Goal: Task Accomplishment & Management: Use online tool/utility

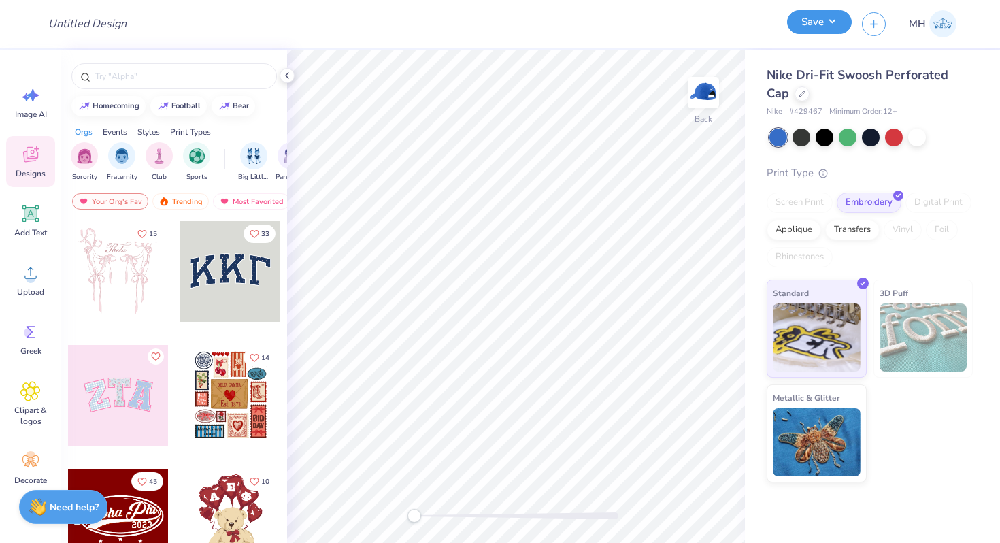
click at [806, 32] on button "Save" at bounding box center [819, 22] width 65 height 24
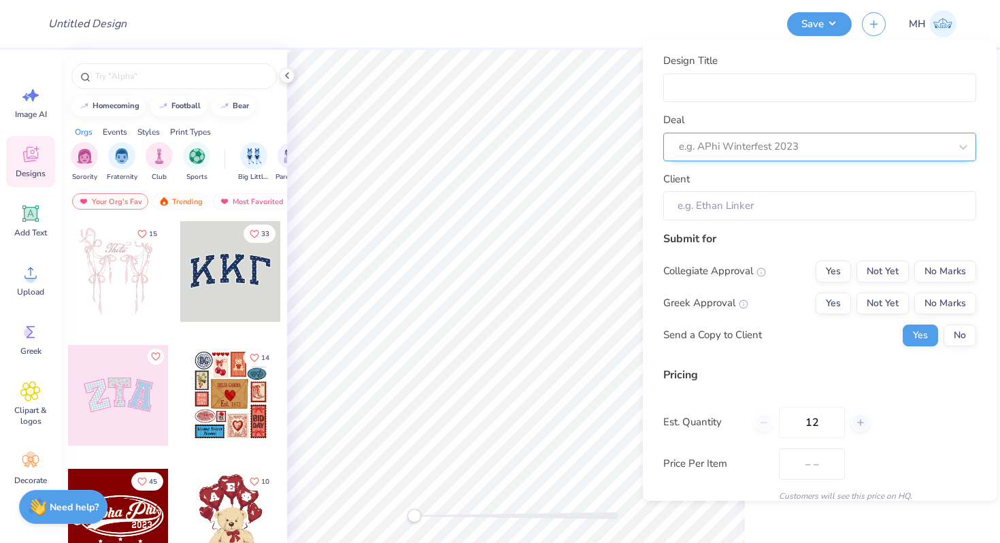
click at [731, 136] on div "e.g. APhi Winterfest 2023" at bounding box center [813, 146] width 273 height 21
click at [589, 46] on div "Design Title" at bounding box center [406, 24] width 739 height 48
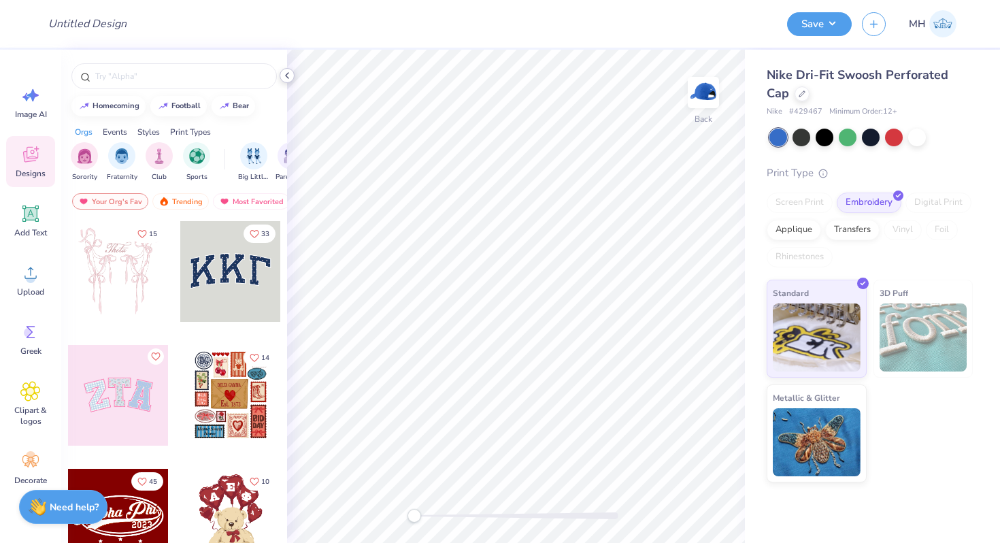
click at [284, 73] on icon at bounding box center [287, 75] width 11 height 11
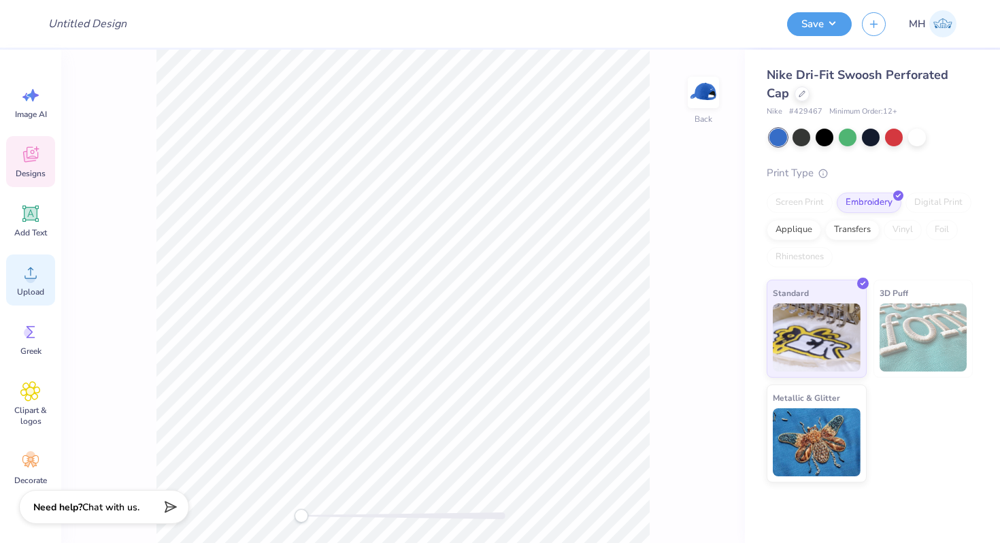
click at [40, 276] on icon at bounding box center [30, 273] width 20 height 20
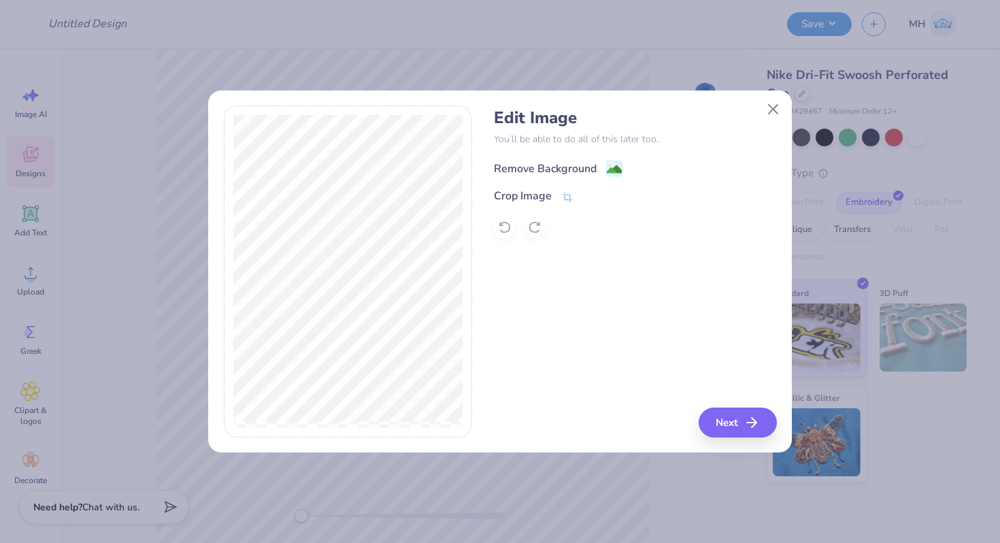
click at [612, 163] on image at bounding box center [614, 169] width 15 height 15
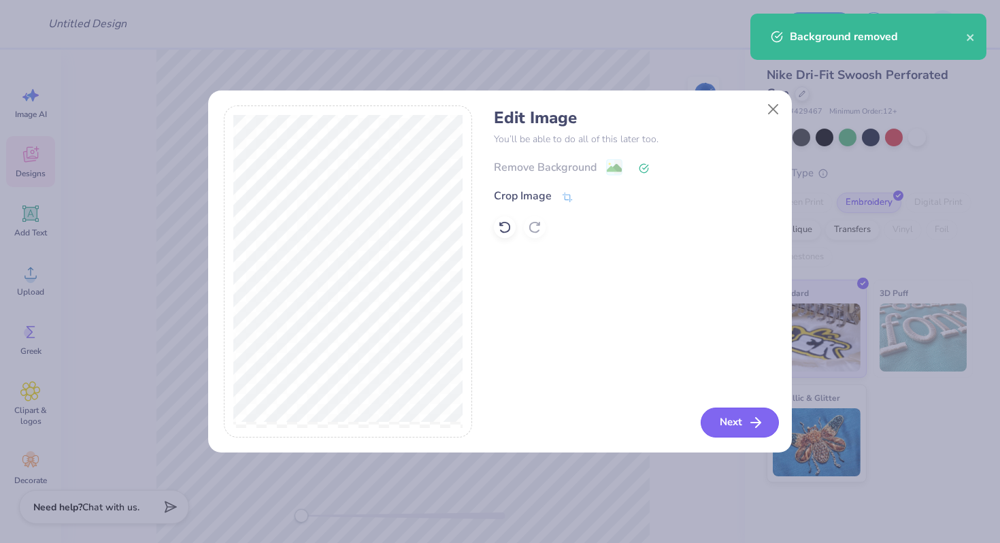
click at [739, 414] on button "Next" at bounding box center [740, 422] width 78 height 30
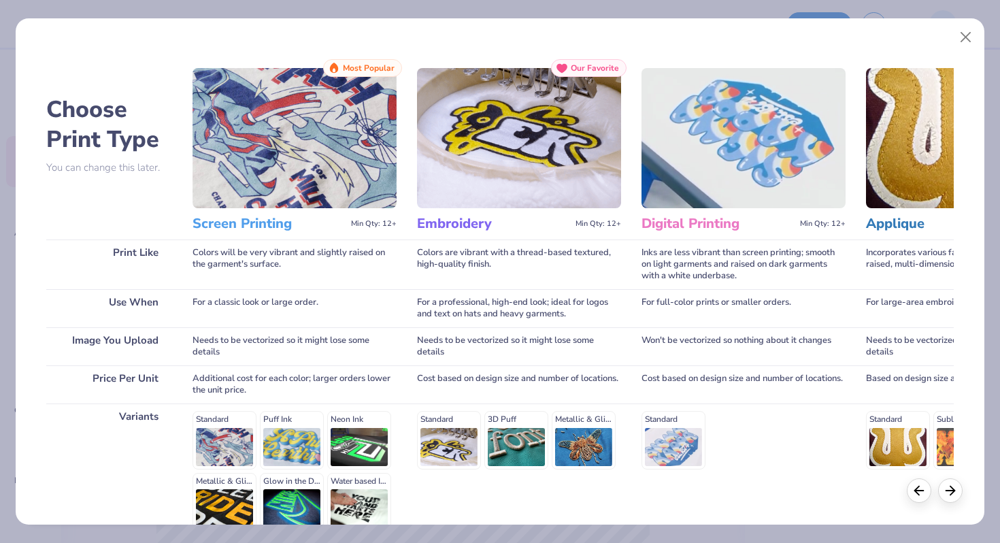
scroll to position [135, 0]
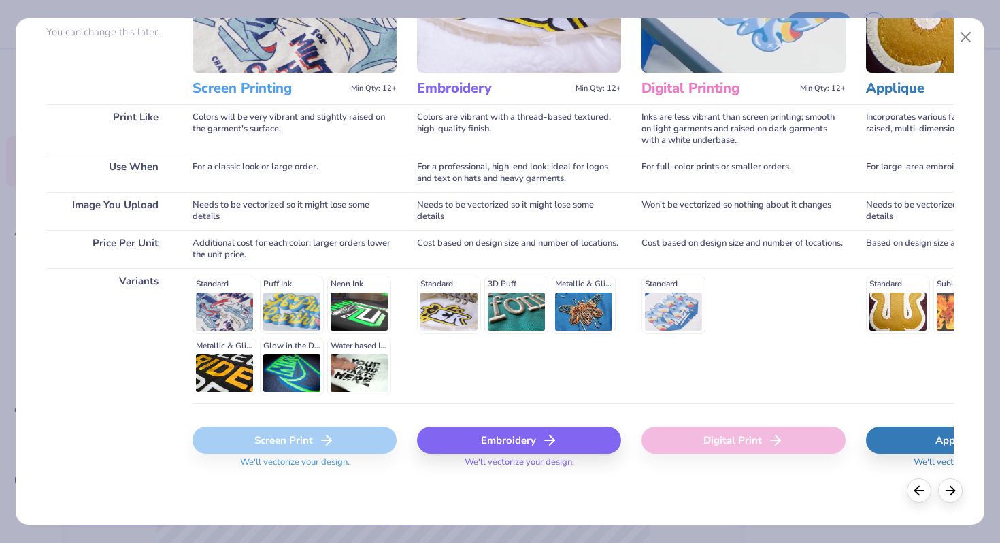
click at [489, 441] on div "Embroidery" at bounding box center [519, 439] width 204 height 27
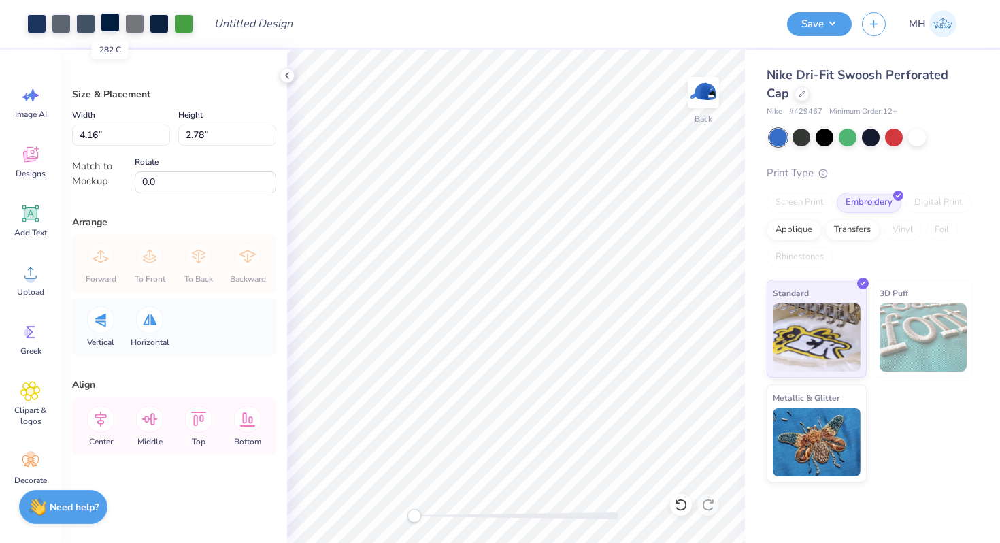
click at [107, 25] on div at bounding box center [110, 22] width 19 height 19
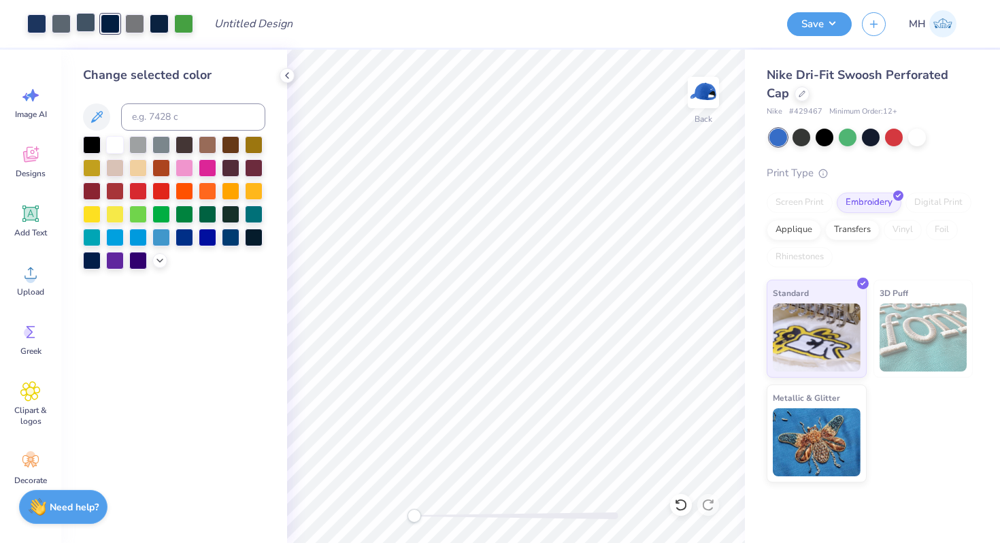
click at [81, 24] on div at bounding box center [85, 22] width 19 height 19
click at [152, 112] on input at bounding box center [193, 116] width 144 height 27
type input "282"
click at [67, 22] on div at bounding box center [61, 22] width 19 height 19
click at [152, 116] on input at bounding box center [193, 116] width 144 height 27
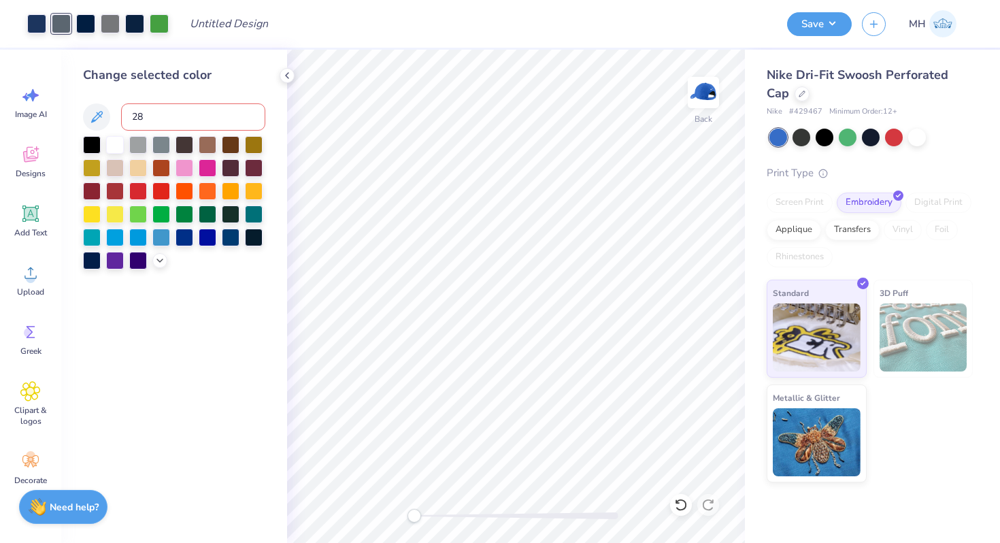
type input "282"
click at [33, 20] on div at bounding box center [36, 22] width 19 height 19
click at [171, 117] on input at bounding box center [193, 116] width 144 height 27
type input "282"
click at [64, 26] on div at bounding box center [61, 22] width 19 height 19
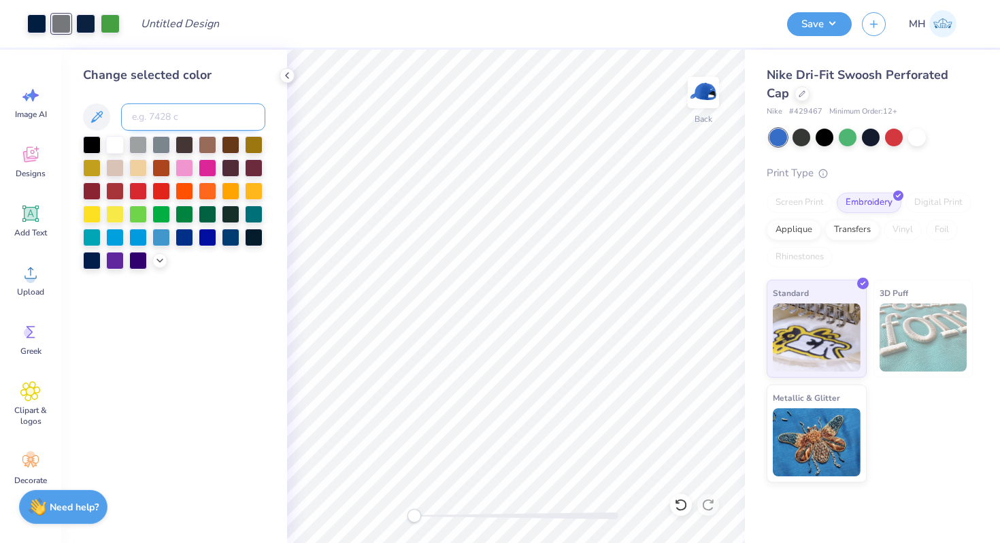
click at [188, 120] on input at bounding box center [193, 116] width 144 height 27
type input "282"
click at [159, 119] on input at bounding box center [193, 116] width 144 height 27
type input "289"
click at [285, 73] on icon at bounding box center [287, 75] width 11 height 11
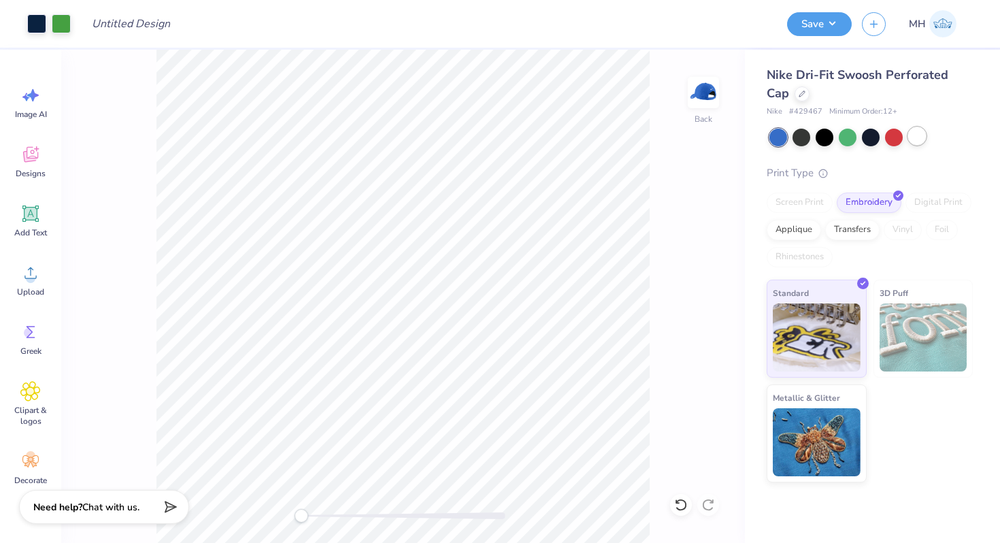
click at [914, 132] on div at bounding box center [917, 136] width 18 height 18
click at [818, 19] on button "Save" at bounding box center [819, 22] width 65 height 24
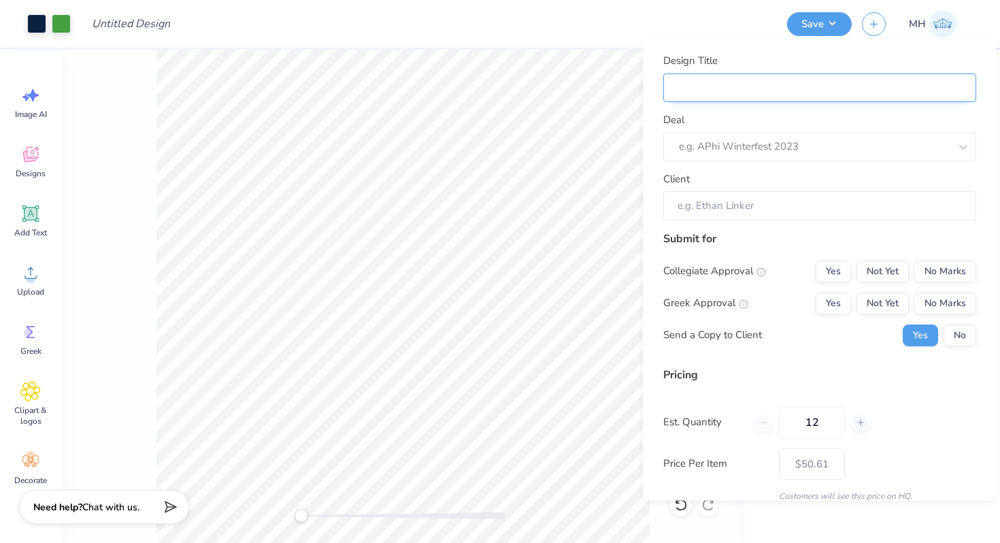
click at [804, 92] on input "Design Title" at bounding box center [819, 87] width 313 height 29
type input "C"
type input "Ca"
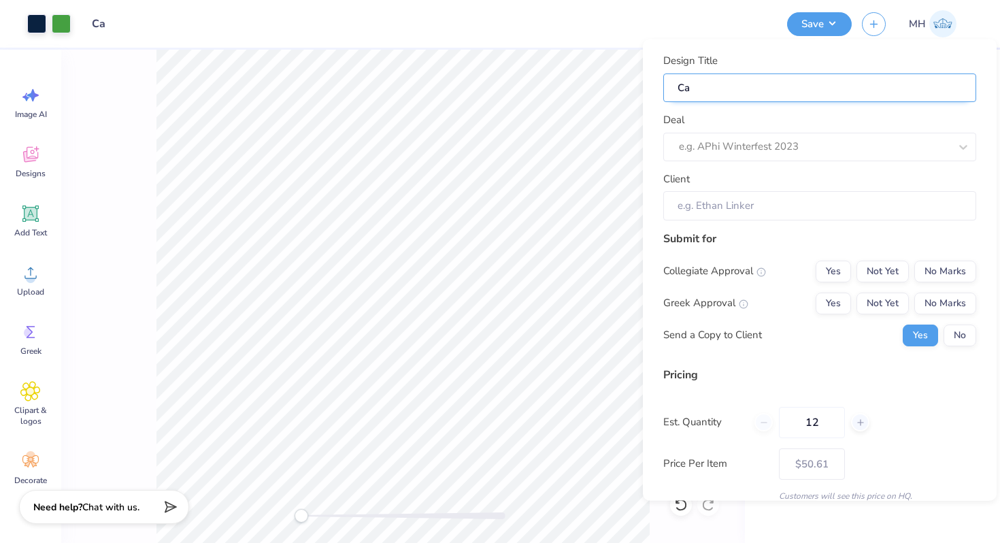
type input "Cap"
type input "Caps"
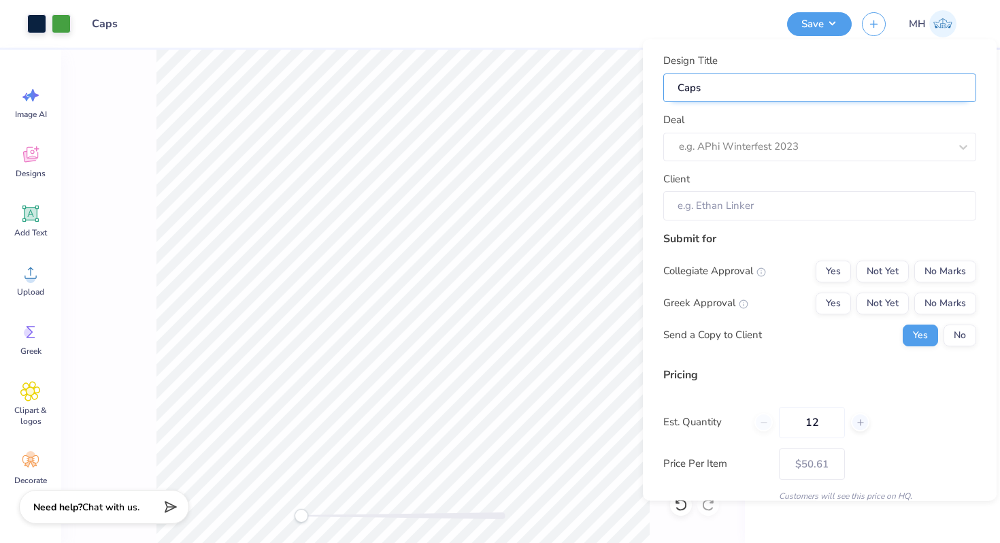
type input "Caps"
type input "Caps -"
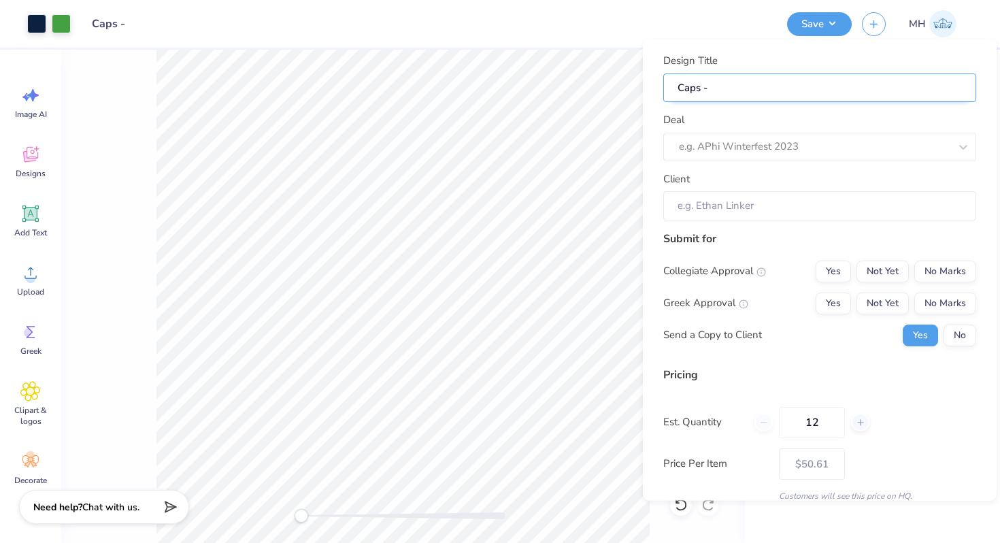
type input "Caps - R"
type input "Caps - Ro"
type input "Caps - Rol"
type input "Caps - Roll"
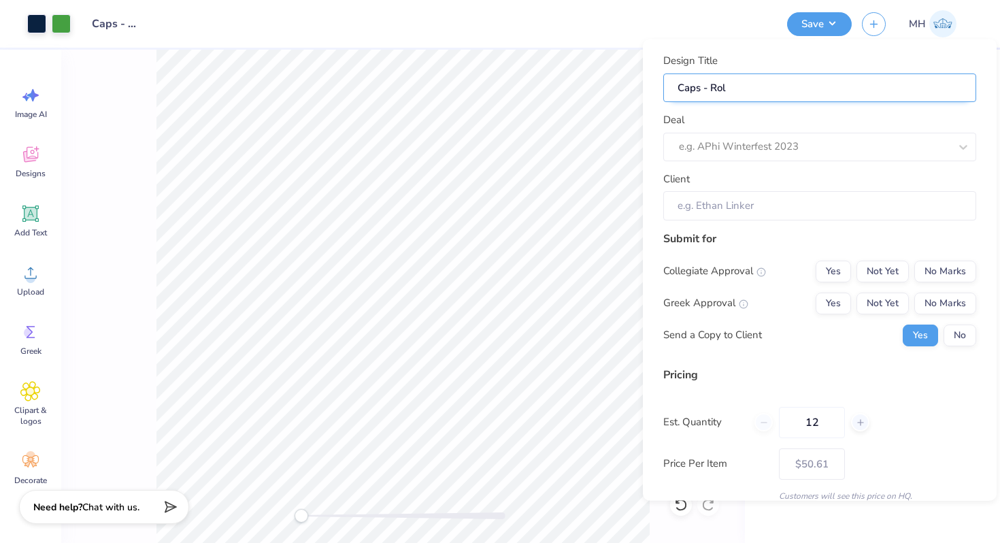
type input "Caps - Roll"
type input "Caps - Rolli"
type input "Caps - Rollin"
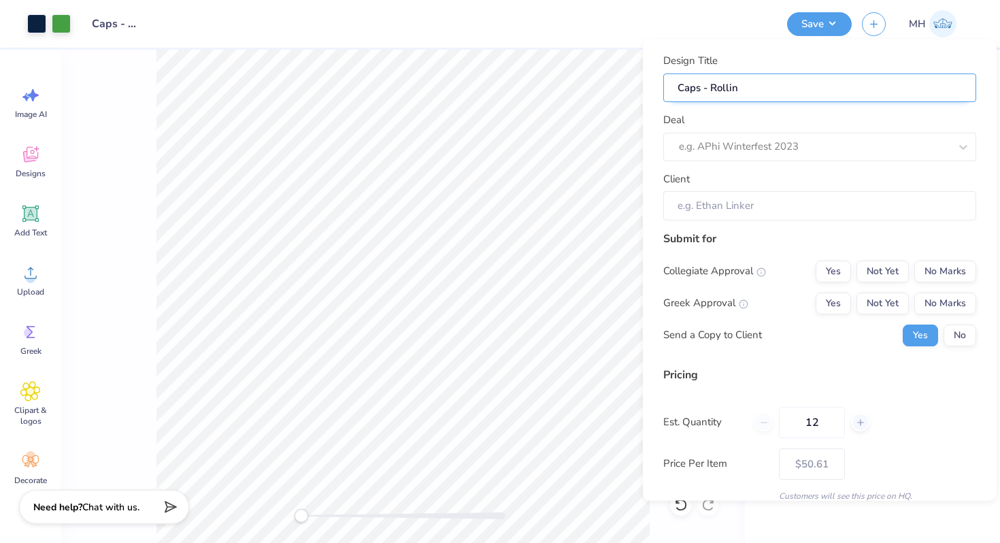
type input "Caps - Rolling"
type input "Caps - Rollingw"
type input "Caps - Rollingwo"
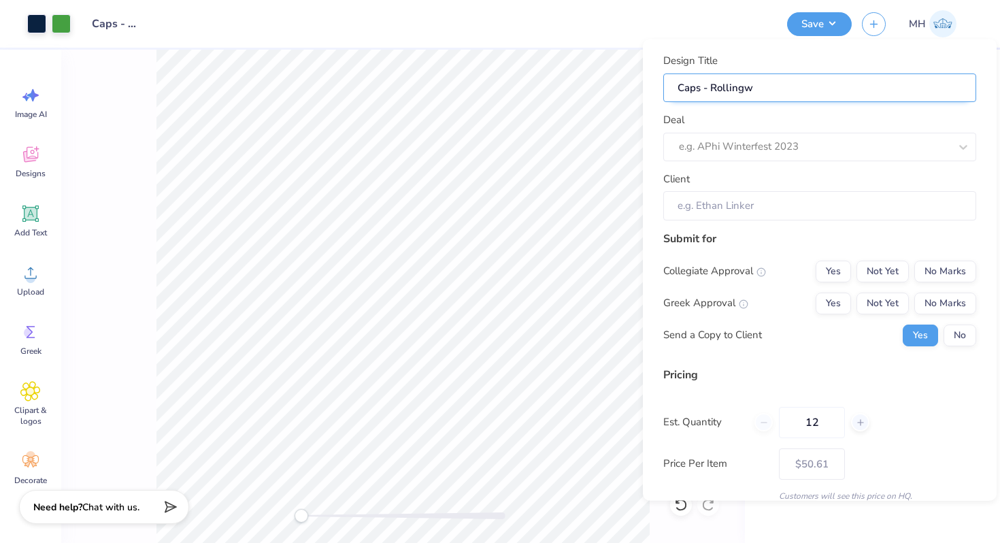
type input "Caps - Rollingwo"
type input "Caps - Rollingwoo"
type input "Caps - Rollingwood"
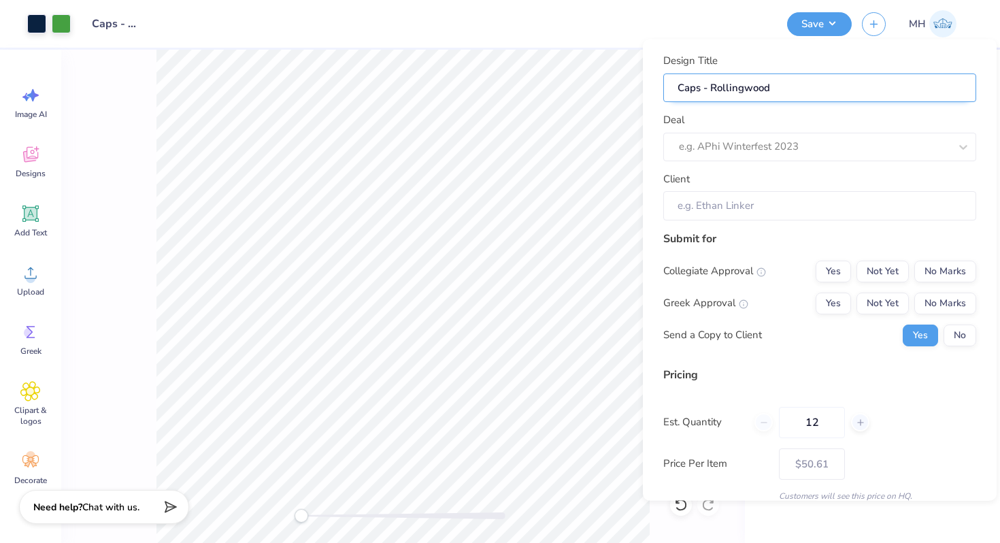
type input "Caps - Rollingwood."
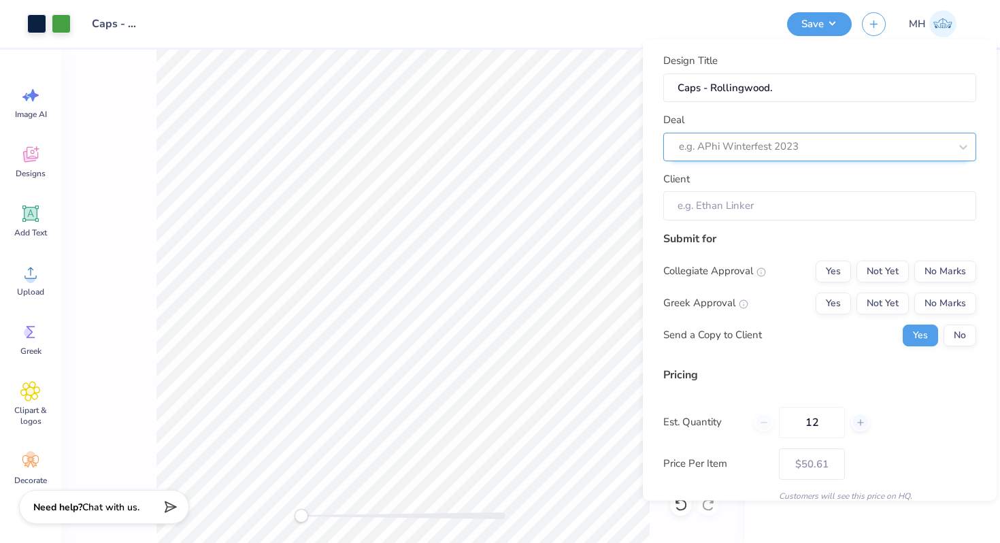
click at [771, 150] on div at bounding box center [814, 146] width 271 height 18
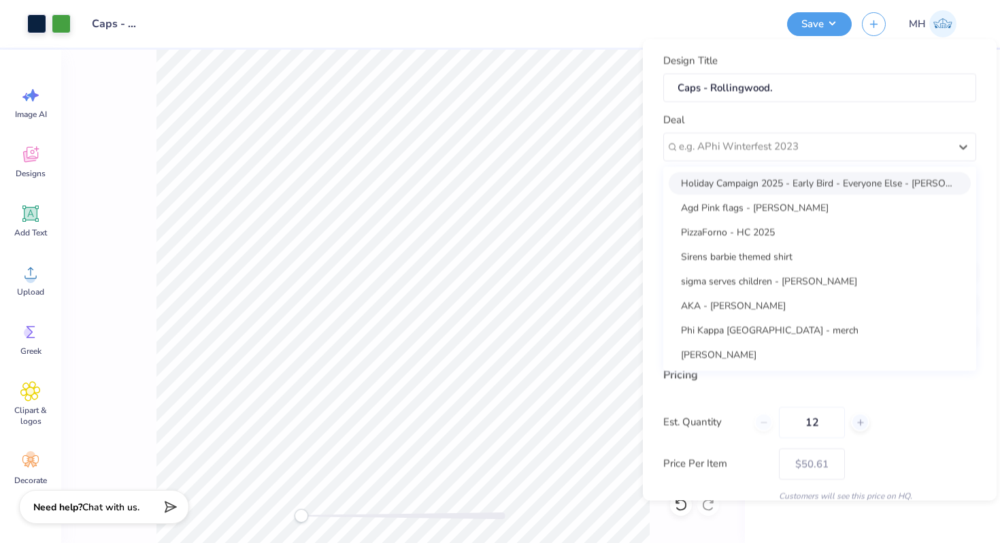
click at [740, 182] on div "Holiday Campaign 2025 - Early Bird - Everyone Else - Lindsay Saenz" at bounding box center [820, 182] width 302 height 22
type input "Lindsay Saenz"
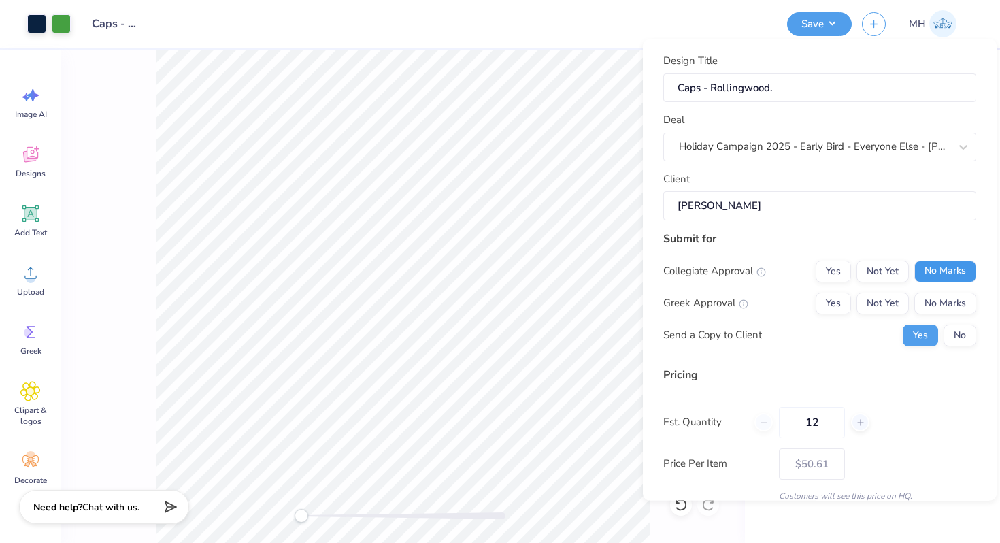
click at [942, 270] on button "No Marks" at bounding box center [945, 271] width 62 height 22
click at [943, 301] on button "No Marks" at bounding box center [945, 303] width 62 height 22
type input "$50.61"
click at [958, 331] on button "No" at bounding box center [959, 335] width 33 height 22
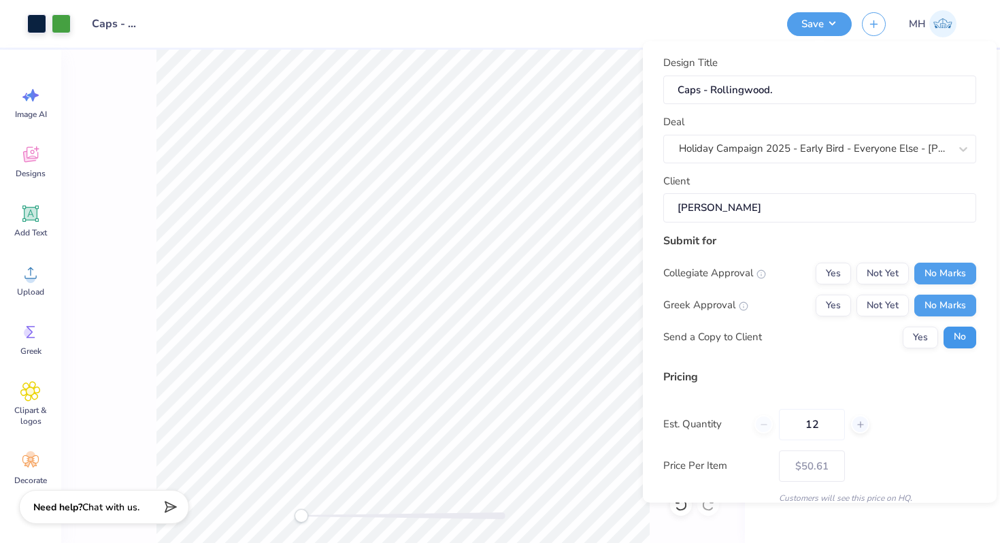
scroll to position [86, 0]
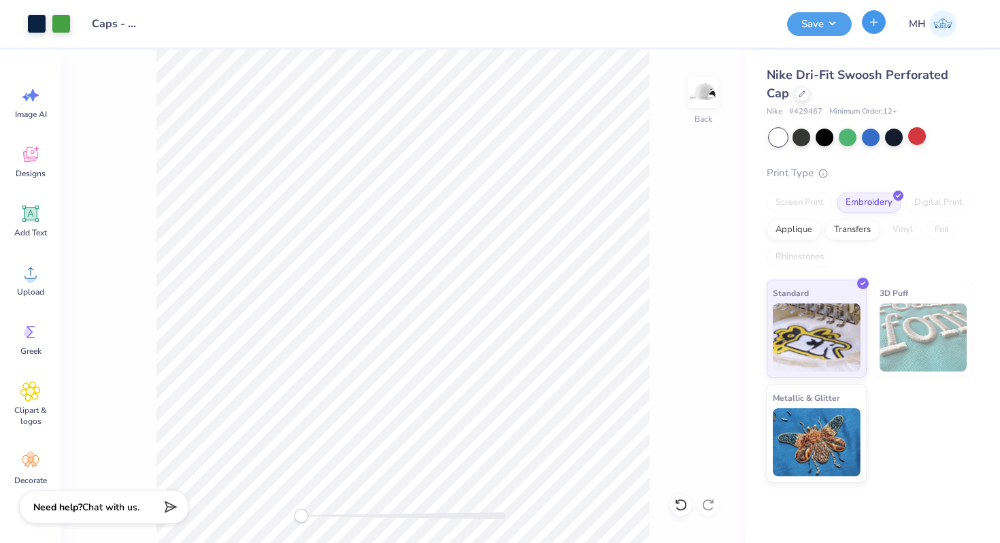
click at [873, 24] on icon "button" at bounding box center [874, 22] width 12 height 12
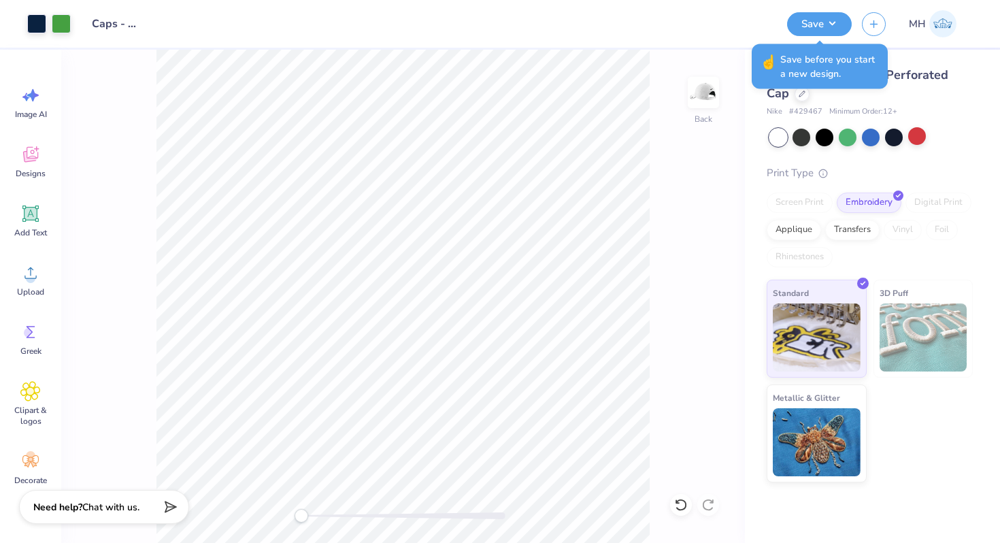
click at [865, 31] on div "MH" at bounding box center [912, 23] width 101 height 27
click at [845, 27] on button "Save" at bounding box center [819, 22] width 65 height 24
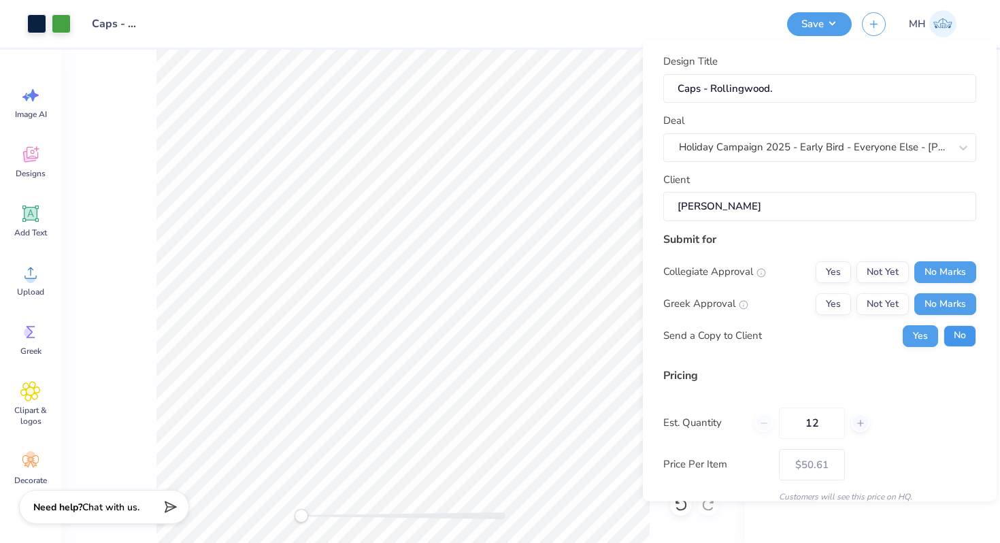
click at [953, 336] on button "No" at bounding box center [959, 335] width 33 height 22
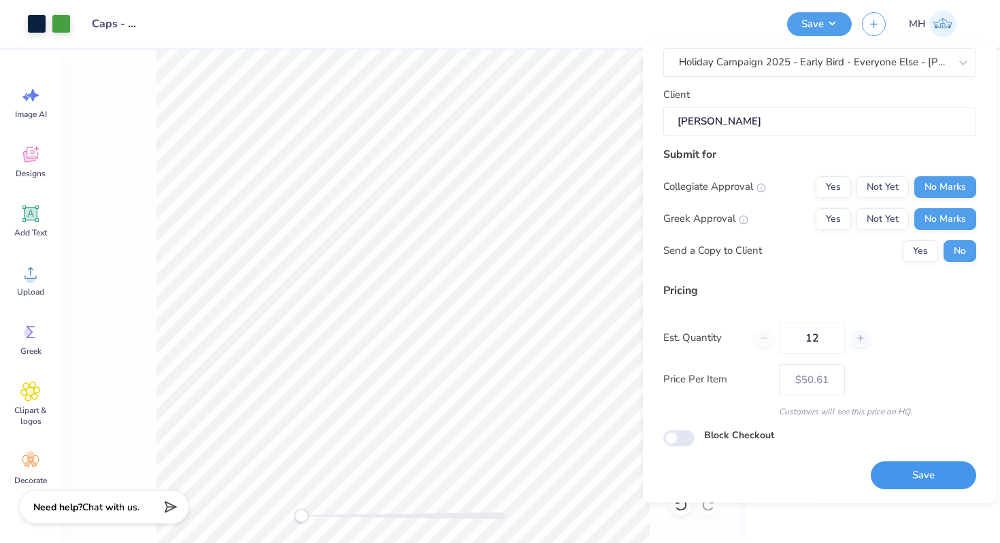
click at [910, 469] on button "Save" at bounding box center [923, 476] width 105 height 28
type input "– –"
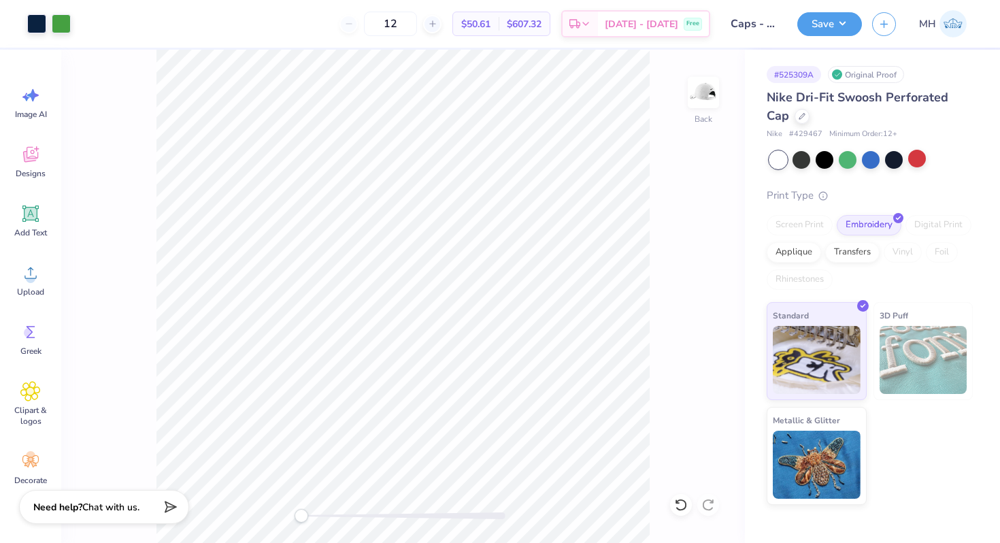
click at [967, 36] on div "Design Saved" at bounding box center [868, 42] width 241 height 62
click at [799, 114] on icon at bounding box center [802, 115] width 7 height 7
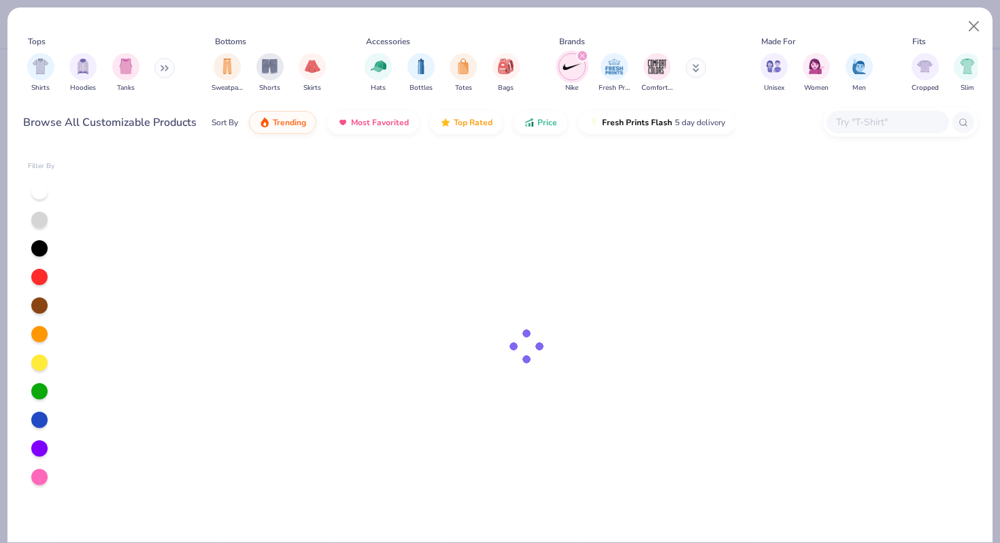
click at [856, 122] on input "text" at bounding box center [887, 122] width 105 height 16
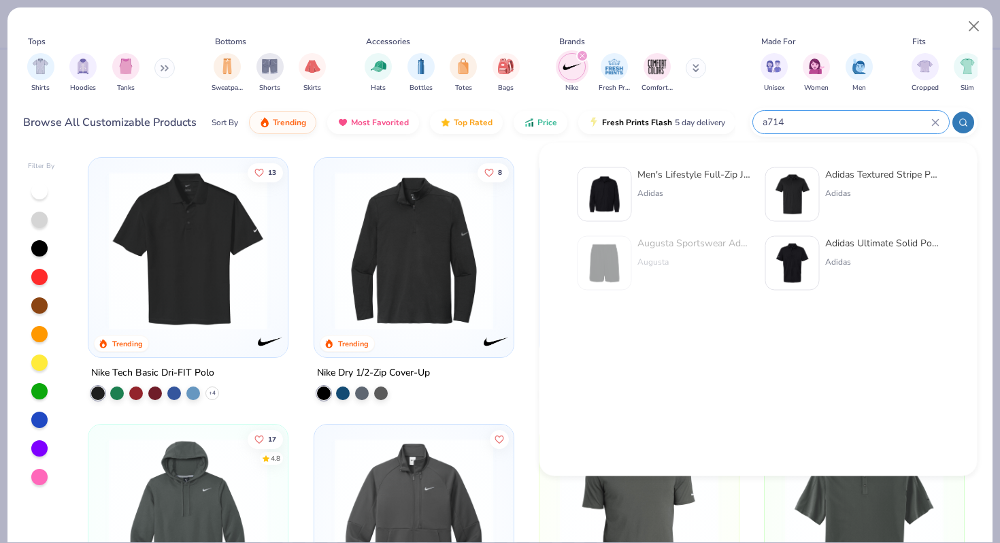
type input "a714"
click at [655, 184] on div "Men's Lifestyle Full-Zip Jacket Adidas" at bounding box center [694, 194] width 114 height 54
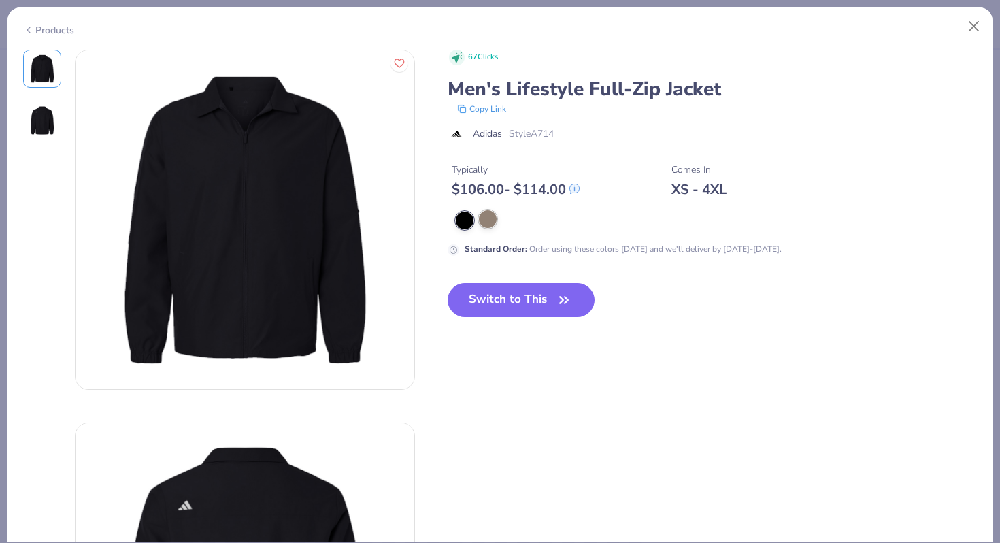
click at [495, 218] on div at bounding box center [488, 219] width 18 height 18
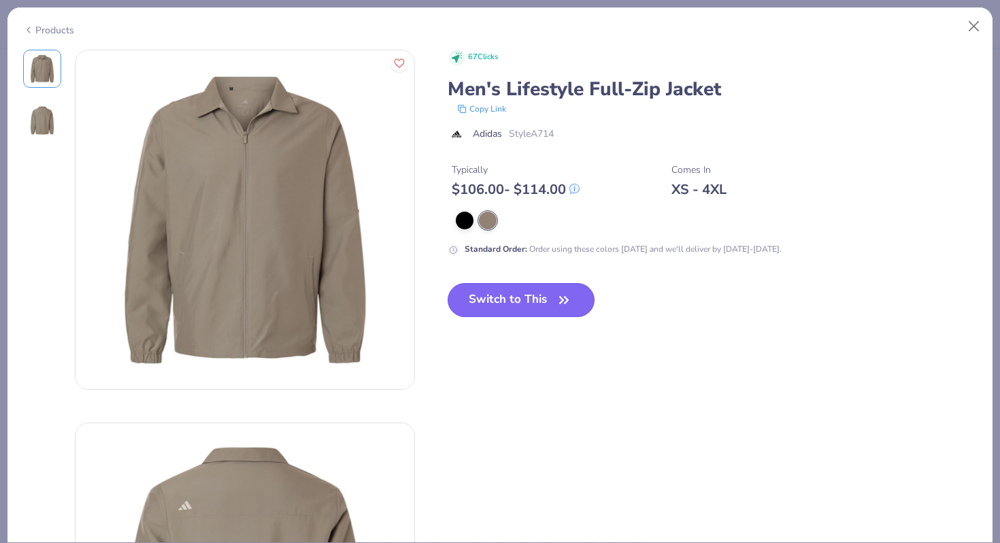
click at [489, 303] on button "Switch to This" at bounding box center [522, 300] width 148 height 34
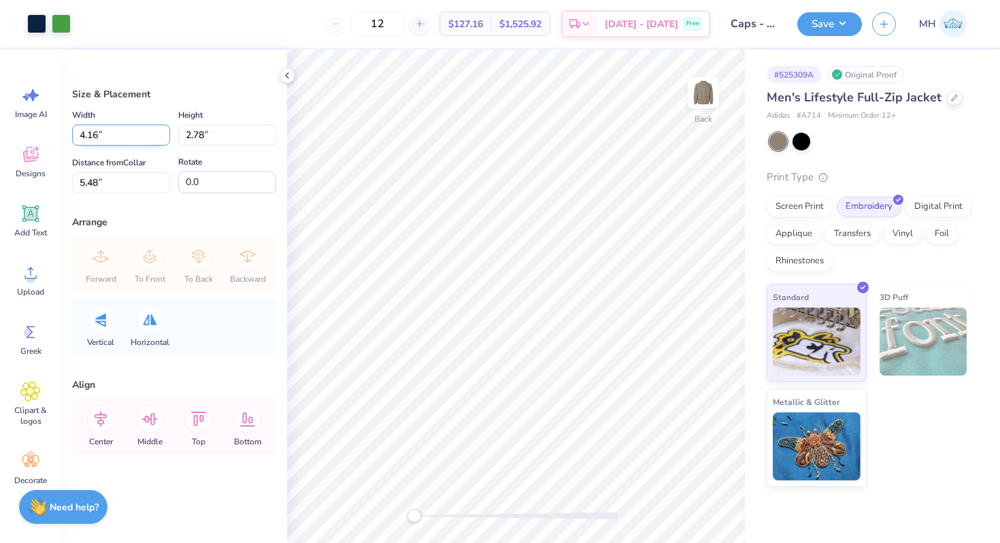
click at [107, 137] on input "4.16" at bounding box center [121, 134] width 98 height 21
type input "4"
type input "4.00"
type input "2.67"
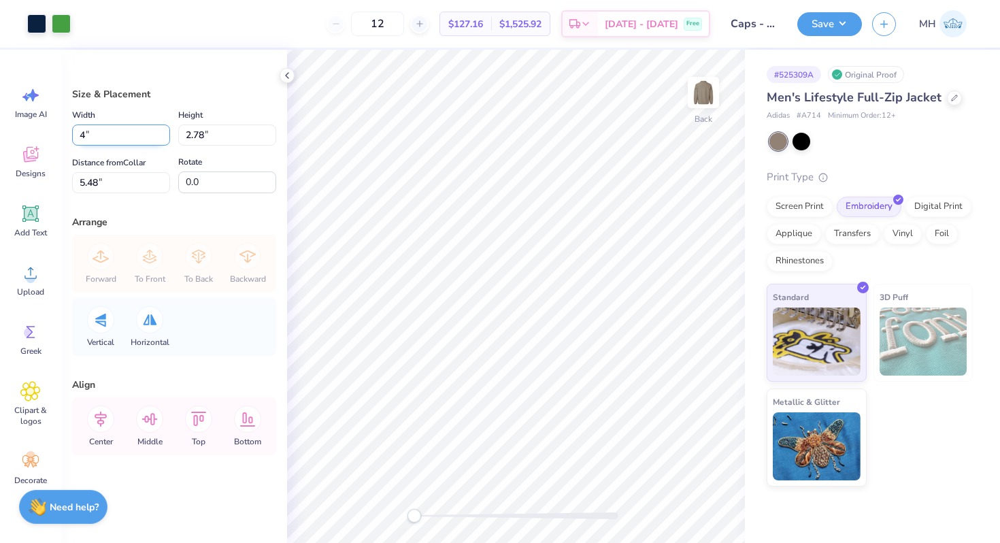
type input "5.53"
click at [286, 71] on icon at bounding box center [287, 75] width 11 height 11
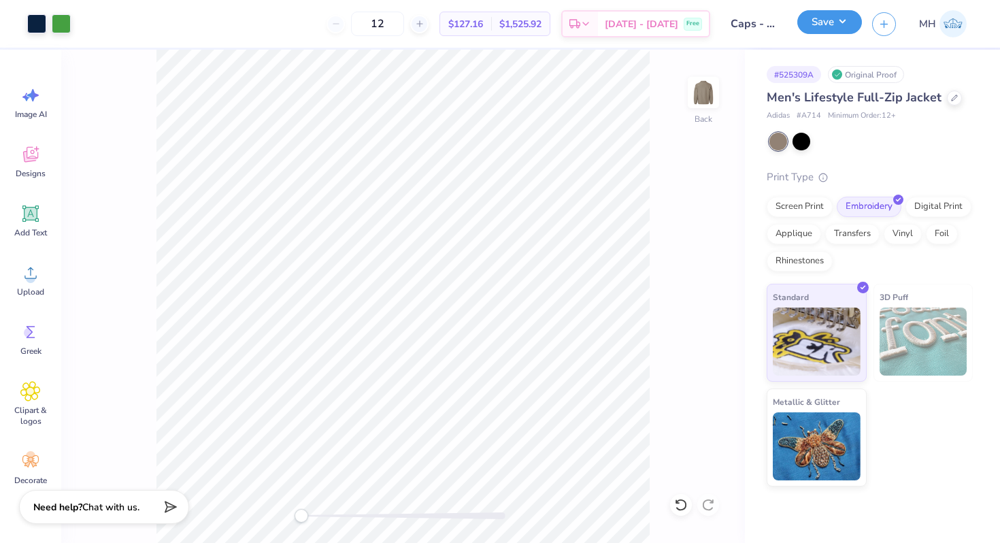
click at [807, 24] on button "Save" at bounding box center [829, 22] width 65 height 24
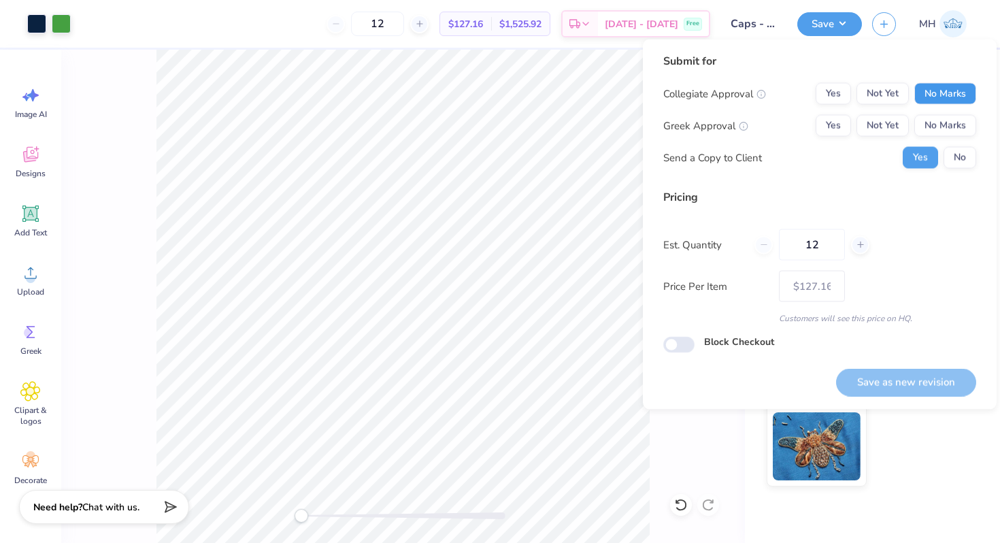
click at [923, 96] on button "No Marks" at bounding box center [945, 94] width 62 height 22
click at [935, 126] on button "No Marks" at bounding box center [945, 126] width 62 height 22
click at [921, 371] on button "Save as new revision" at bounding box center [906, 382] width 140 height 28
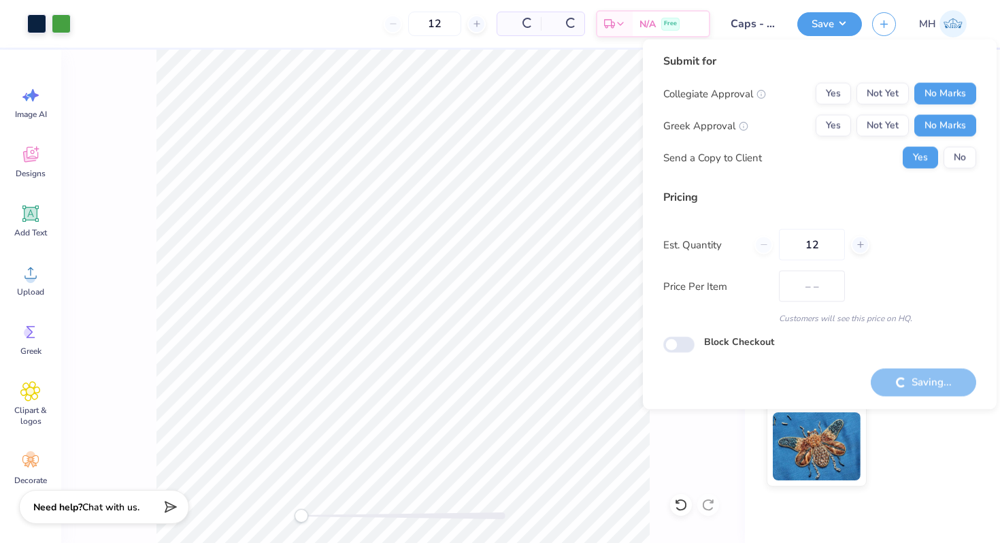
type input "$127.16"
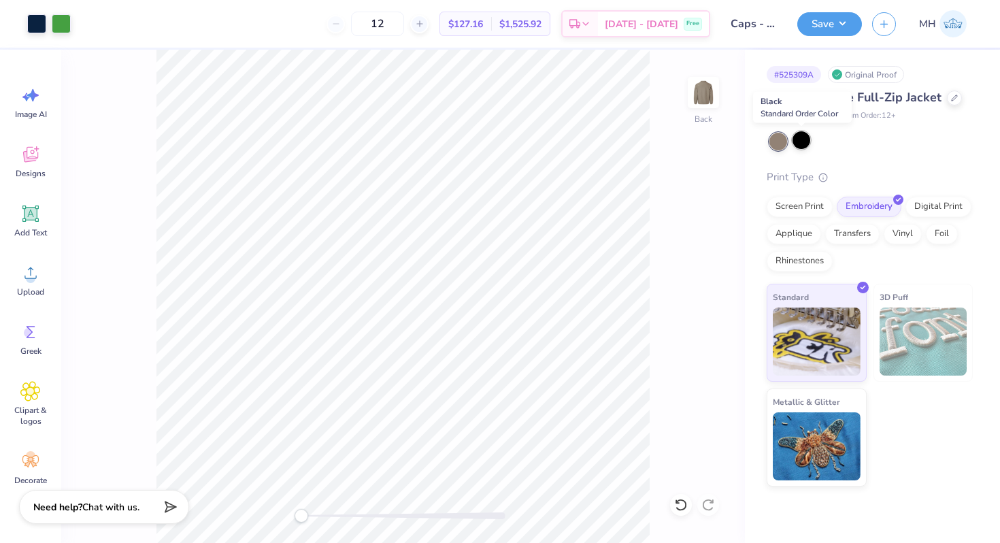
click at [797, 136] on div at bounding box center [801, 140] width 18 height 18
click at [819, 20] on button "Save" at bounding box center [829, 22] width 65 height 24
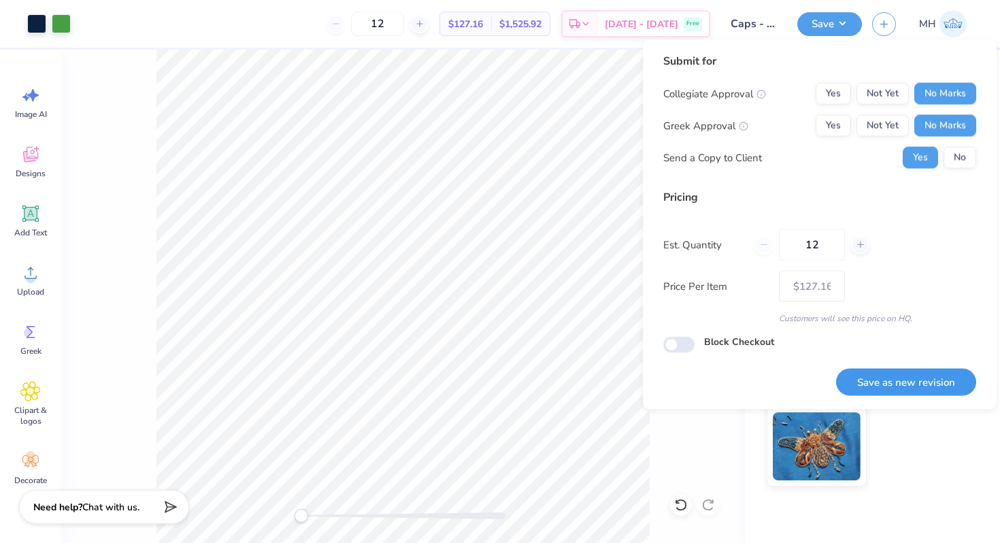
click at [930, 371] on button "Save as new revision" at bounding box center [906, 382] width 140 height 28
type input "$127.16"
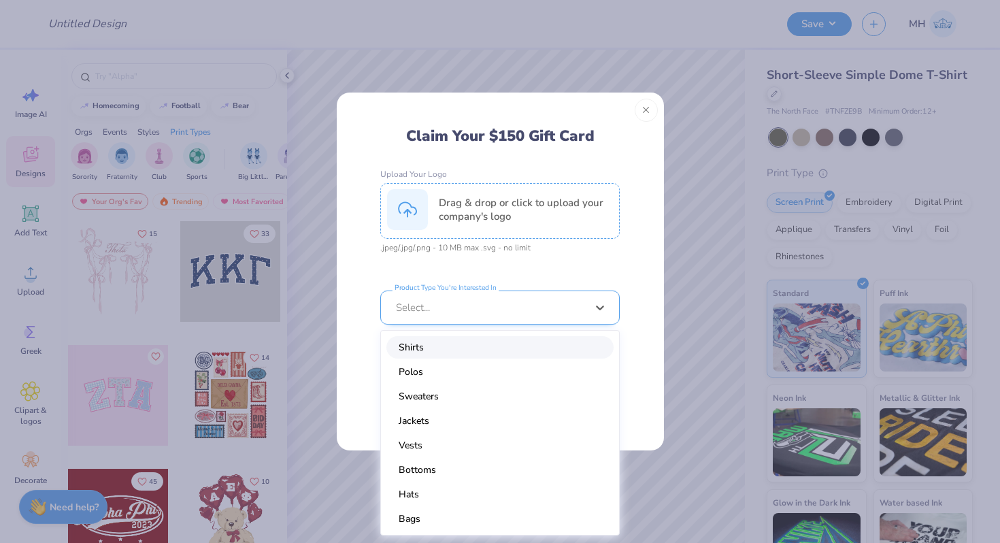
click at [471, 309] on div at bounding box center [491, 307] width 190 height 15
click at [453, 418] on div "Jackets" at bounding box center [499, 420] width 227 height 22
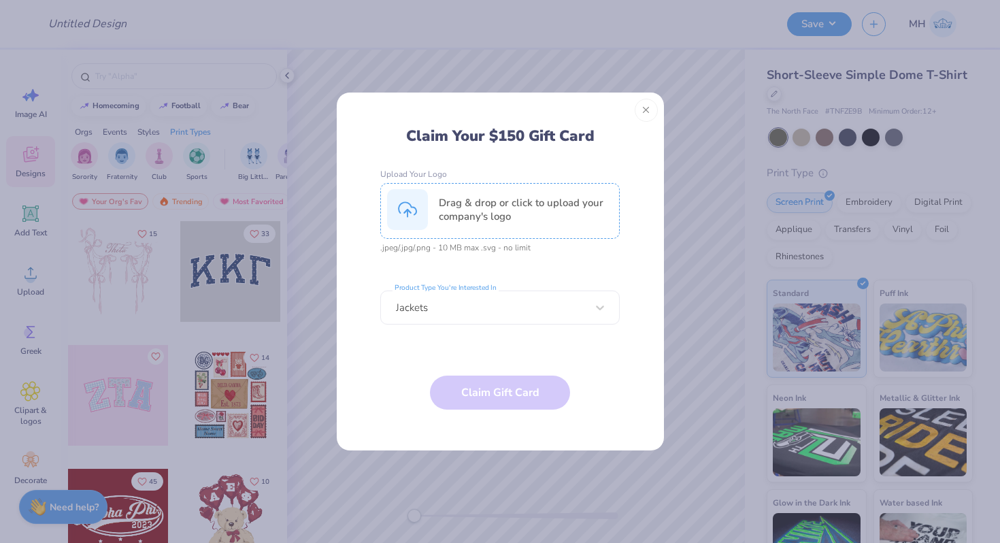
click at [476, 199] on div "Drag & drop or click to upload your company's logo" at bounding box center [526, 209] width 174 height 27
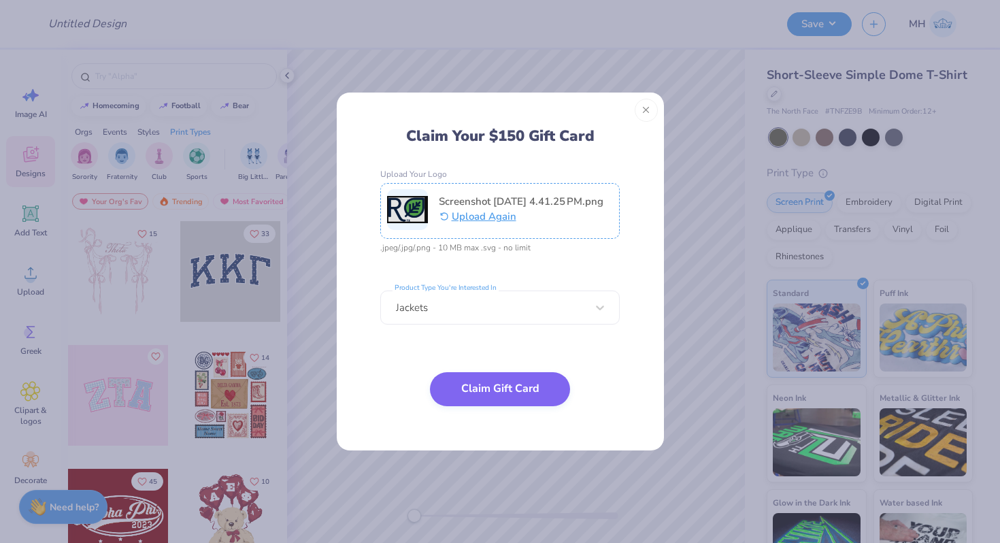
click at [518, 380] on button "Claim Gift Card" at bounding box center [500, 389] width 140 height 34
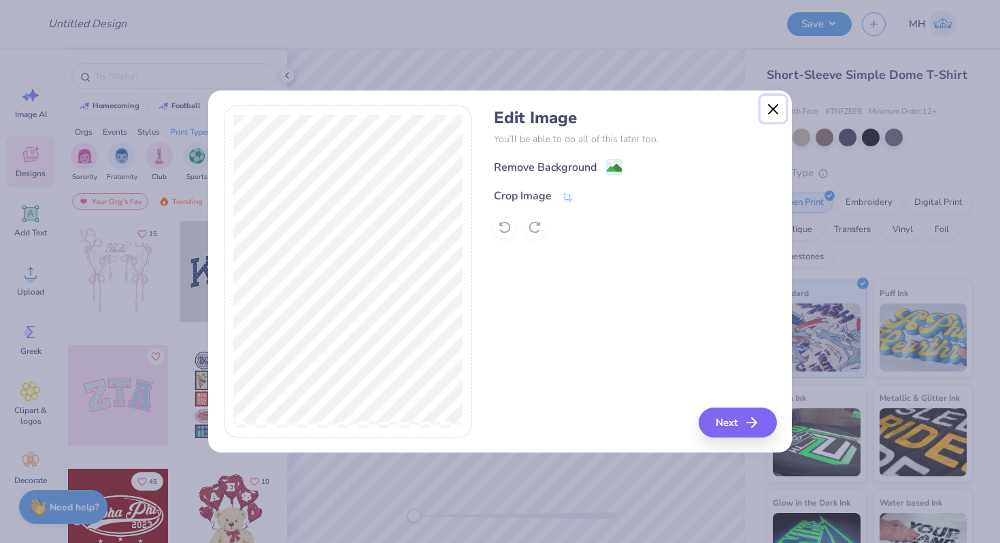
click at [772, 107] on button "Close" at bounding box center [773, 109] width 26 height 26
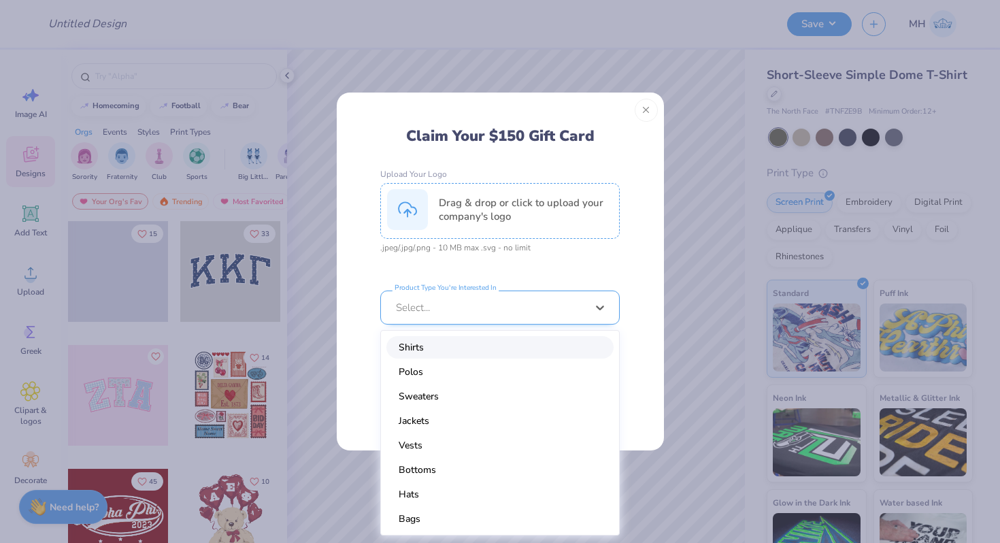
click at [471, 299] on div "Select..." at bounding box center [491, 308] width 193 height 18
click at [638, 110] on button "Close" at bounding box center [646, 110] width 23 height 23
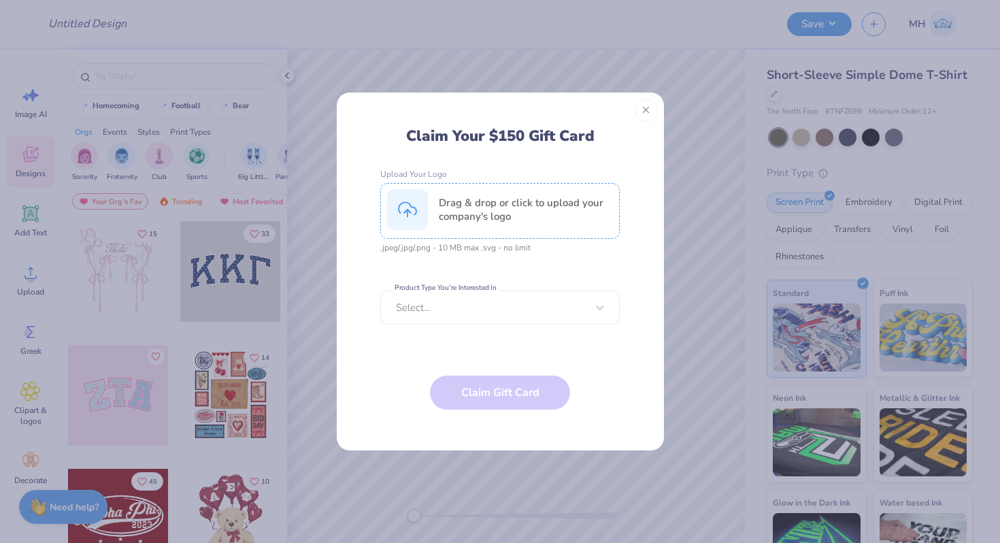
click at [471, 205] on div "Drag & drop or click to upload your company's logo" at bounding box center [526, 209] width 174 height 27
click at [649, 109] on button "Close" at bounding box center [646, 110] width 23 height 23
